Goal: Task Accomplishment & Management: Use online tool/utility

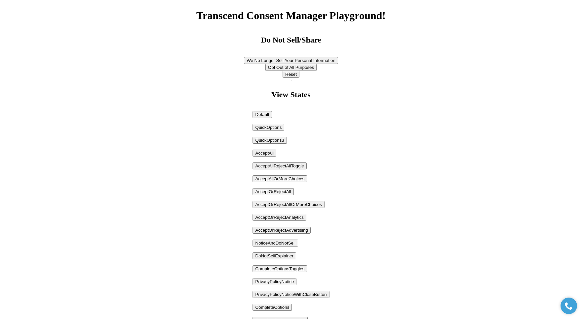
click at [269, 130] on button "QuickOptions" at bounding box center [268, 127] width 32 height 7
click at [277, 142] on button "QuickOptions3" at bounding box center [269, 140] width 34 height 7
click at [277, 192] on button "AcceptOrRejectAll" at bounding box center [272, 191] width 41 height 7
click at [282, 180] on button "AcceptAllOrMoreChoices" at bounding box center [279, 179] width 54 height 7
click at [283, 244] on button "NoticeAndDoNotSell" at bounding box center [275, 243] width 46 height 7
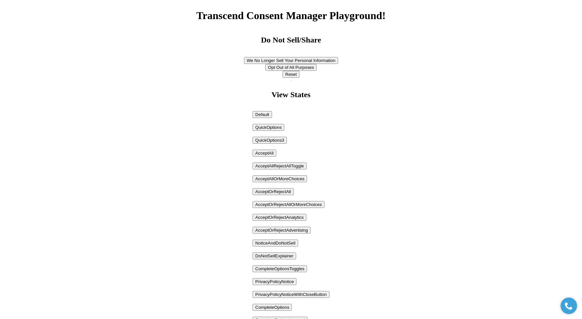
click at [287, 231] on button "AcceptOrRejectAdvertising" at bounding box center [281, 230] width 58 height 7
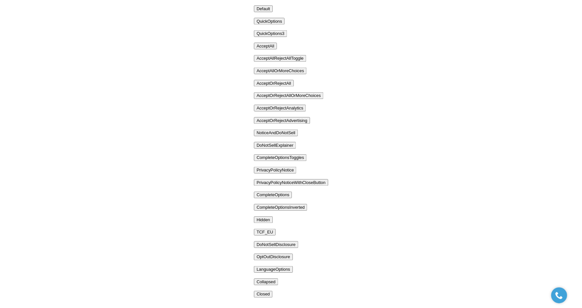
scroll to position [118, 0]
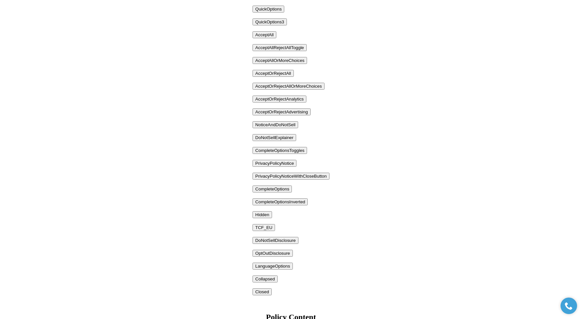
click at [279, 191] on button "CompleteOptions" at bounding box center [271, 189] width 39 height 7
click at [282, 177] on button "PrivacyPolicyNoticeWithCloseButton" at bounding box center [290, 176] width 77 height 7
click at [286, 162] on button "PrivacyPolicyNotice" at bounding box center [274, 163] width 44 height 7
click at [279, 149] on button "CompleteOptionsToggles" at bounding box center [279, 150] width 54 height 7
click at [280, 137] on button "DoNotSellExplainer" at bounding box center [274, 137] width 44 height 7
